Goal: Task Accomplishment & Management: Use online tool/utility

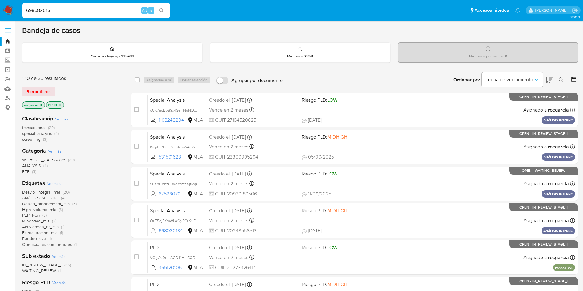
type input "698582015"
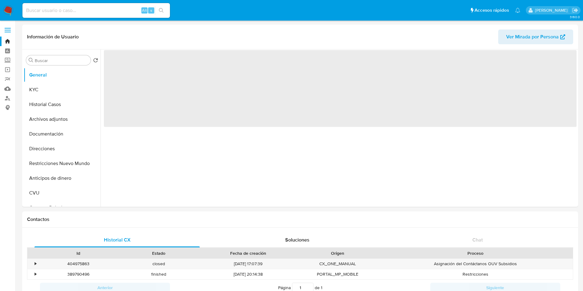
select select "10"
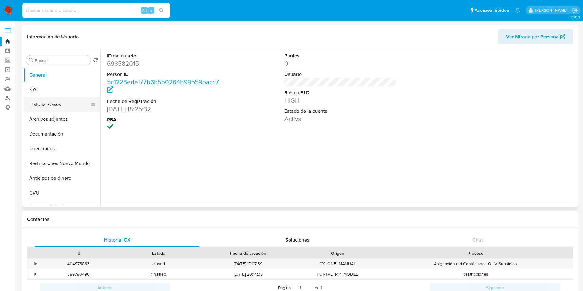
click at [56, 99] on button "Historial Casos" at bounding box center [60, 104] width 72 height 15
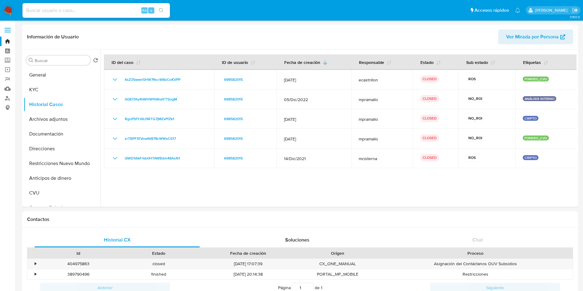
click at [10, 4] on nav "Pausado Ver notificaciones Alt s Accesos rápidos Presiona las siguientes teclas…" at bounding box center [291, 10] width 583 height 21
click at [7, 7] on img at bounding box center [8, 10] width 10 height 10
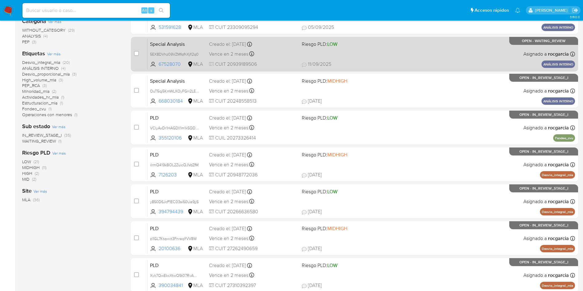
scroll to position [184, 0]
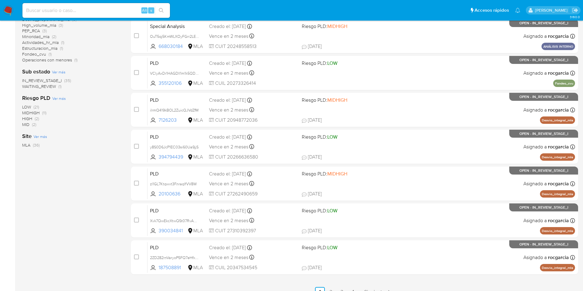
click at [403, 166] on div "case-item-checkbox No es posible asignar el caso Special Analysis o0K7nqBp8Sx4S…" at bounding box center [354, 91] width 447 height 366
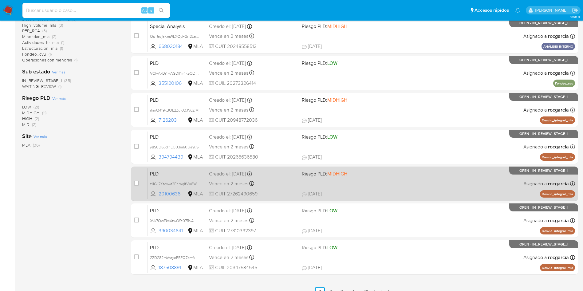
click at [375, 193] on span "17/09/2025 17/09/2025 17:23" at bounding box center [392, 193] width 181 height 7
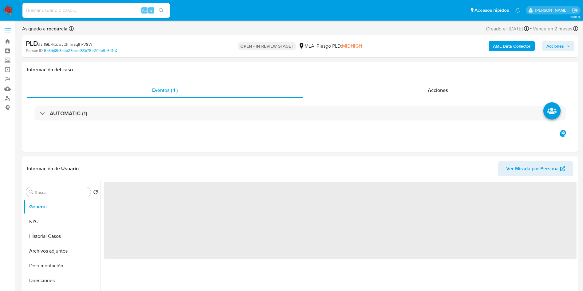
select select "10"
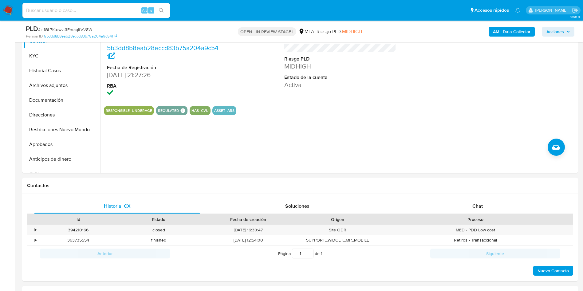
scroll to position [230, 0]
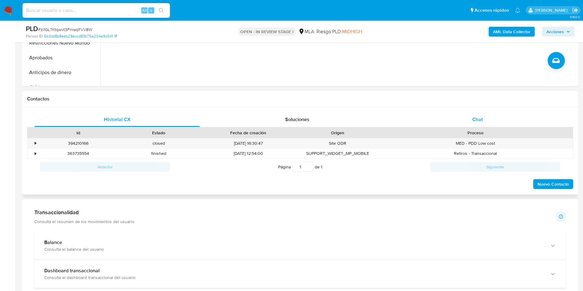
click at [486, 116] on div "Chat" at bounding box center [477, 119] width 165 height 15
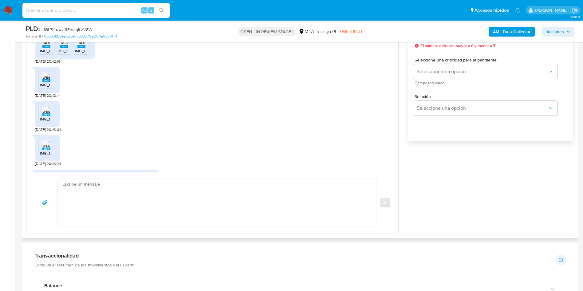
scroll to position [365, 0]
